Goal: Find specific page/section: Find specific page/section

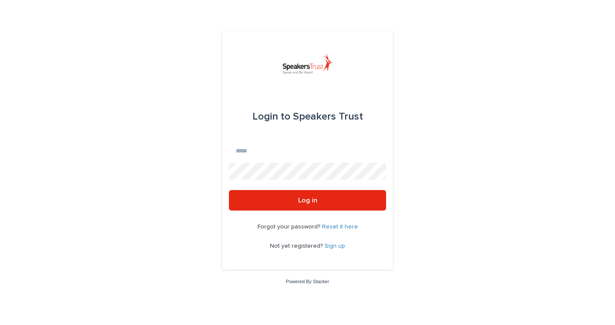
click at [271, 148] on input "Email" at bounding box center [307, 150] width 157 height 17
click at [271, 152] on input "Email" at bounding box center [307, 150] width 157 height 17
type input "**********"
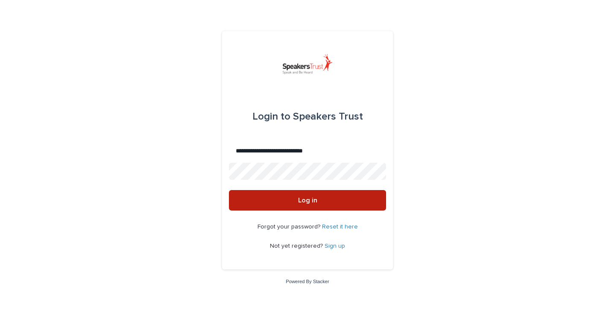
click at [332, 200] on button "Log in" at bounding box center [307, 200] width 157 height 21
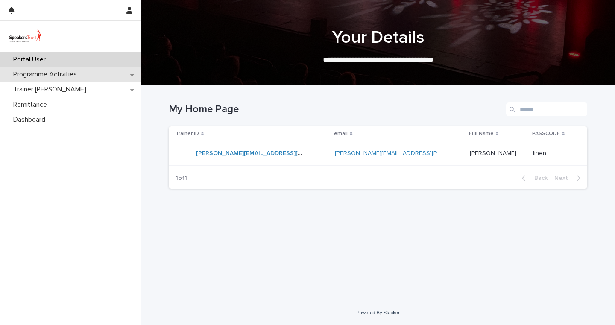
click at [73, 74] on p "Programme Activities" at bounding box center [47, 75] width 74 height 8
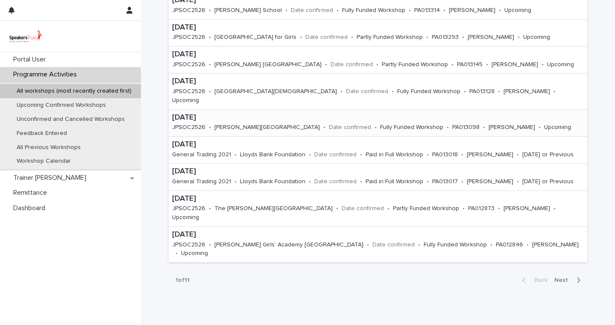
scroll to position [207, 0]
click at [565, 278] on span "Next" at bounding box center [564, 281] width 19 height 6
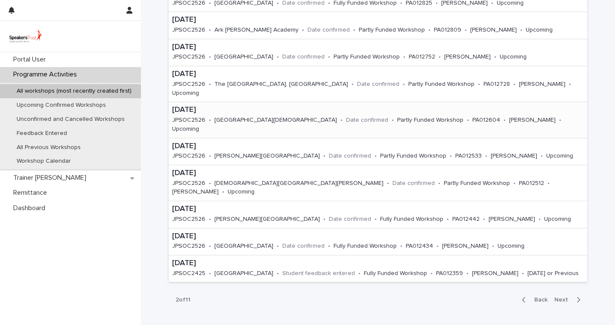
scroll to position [199, 0]
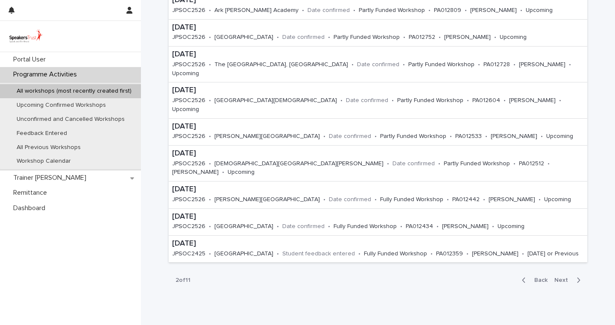
click at [541, 277] on span "Back" at bounding box center [538, 280] width 18 height 6
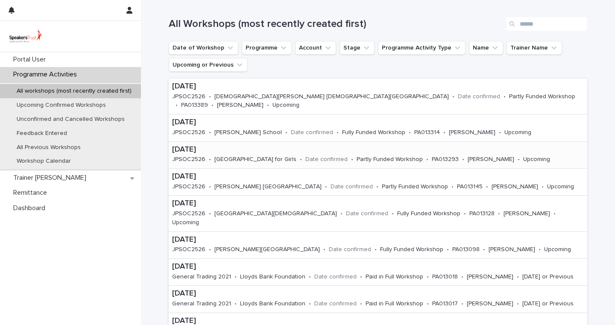
scroll to position [87, 0]
